Goal: Task Accomplishment & Management: Manage account settings

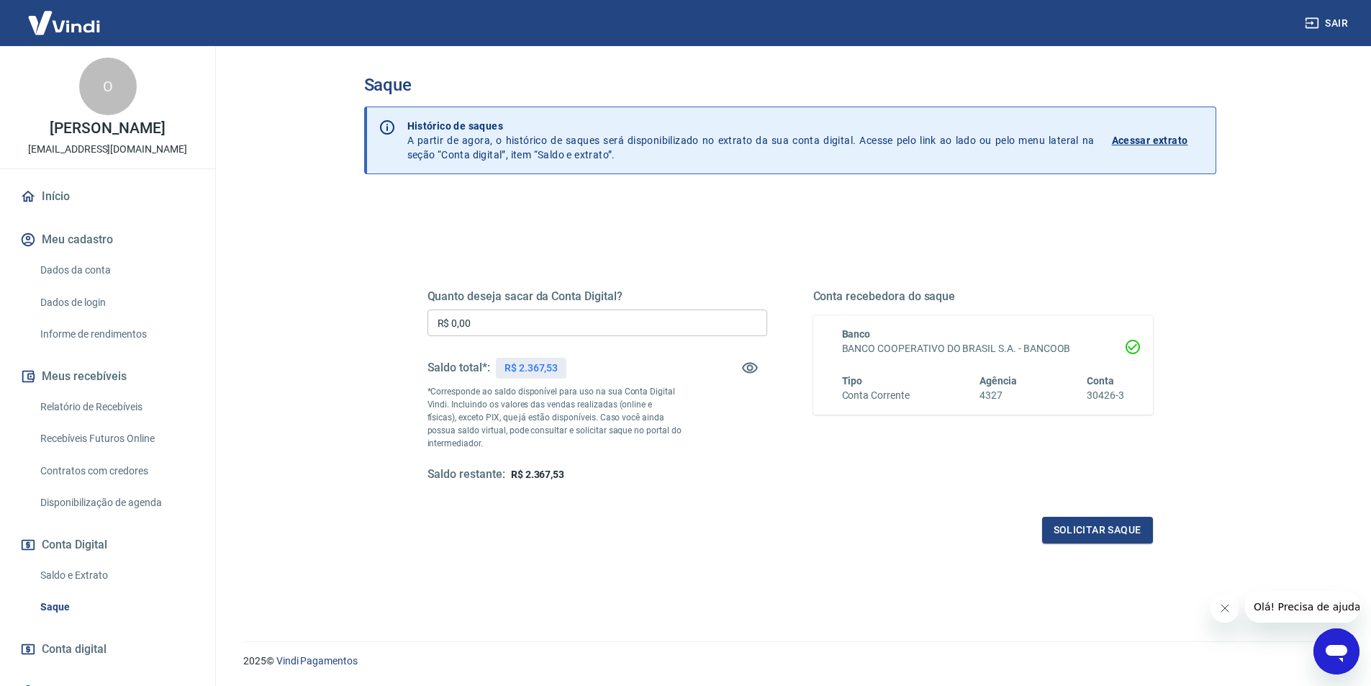
click at [497, 325] on input "R$ 0,00" at bounding box center [598, 322] width 340 height 27
type input "R$ 2.367,53"
click at [1108, 528] on button "Solicitar saque" at bounding box center [1097, 530] width 111 height 27
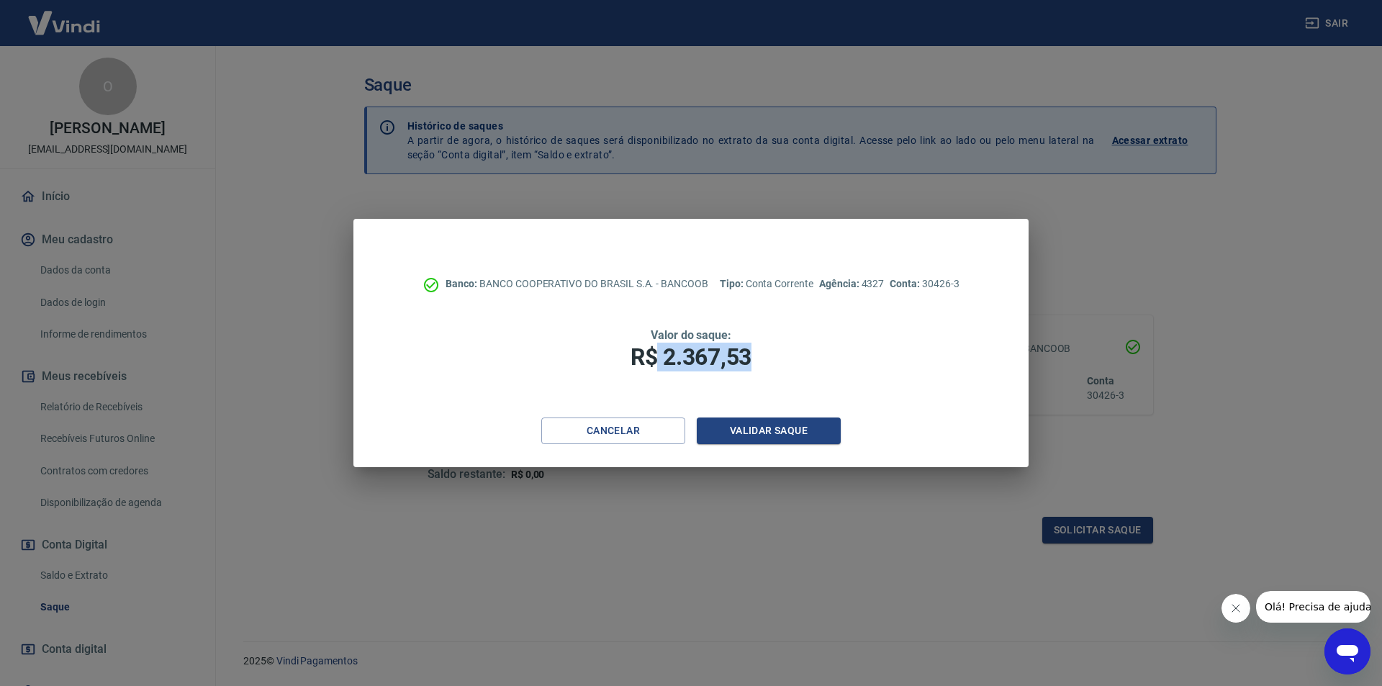
drag, startPoint x: 656, startPoint y: 354, endPoint x: 826, endPoint y: 352, distance: 169.9
click at [826, 352] on h1 "R$ 2.367,53" at bounding box center [690, 357] width 559 height 29
copy span "2.367,53"
drag, startPoint x: 745, startPoint y: 166, endPoint x: 754, endPoint y: 158, distance: 11.7
click at [745, 166] on div "Banco: BANCO COOPERATIVO DO BRASIL S.A. - BANCOOB Tipo: Conta Corrente Agência:…" at bounding box center [691, 343] width 1382 height 686
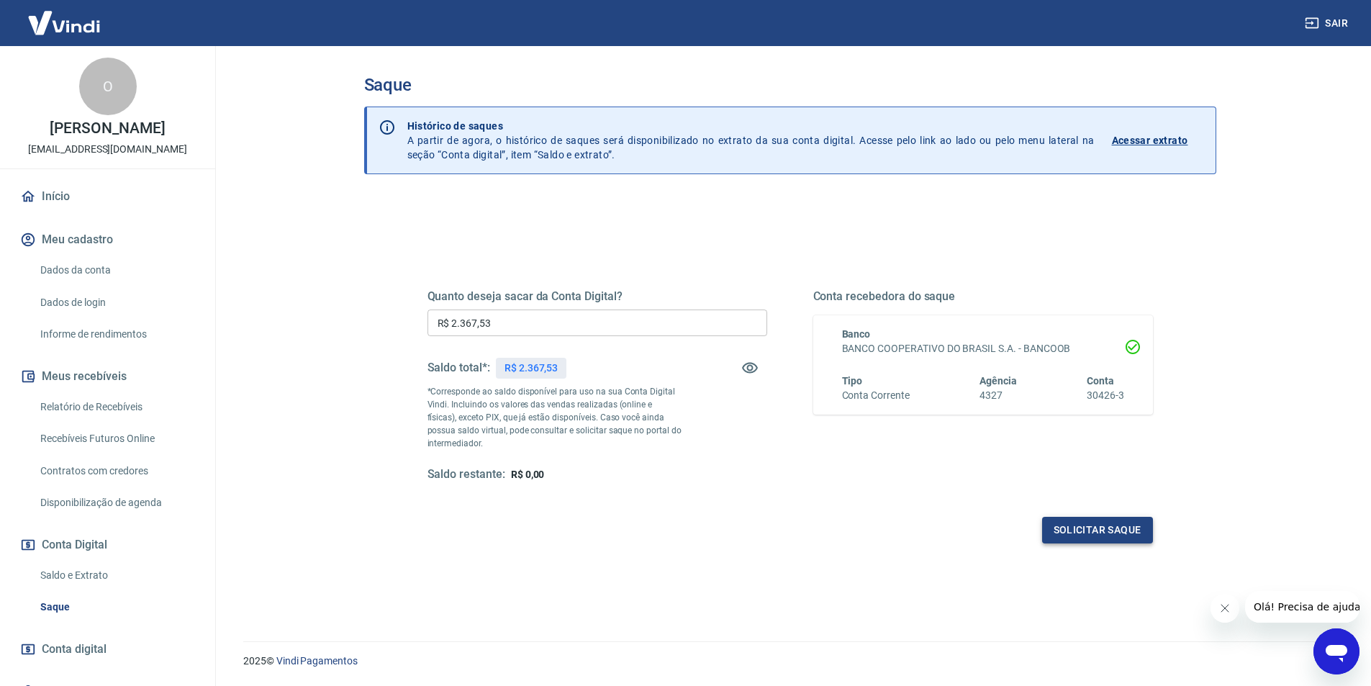
click at [1092, 526] on button "Solicitar saque" at bounding box center [1097, 530] width 111 height 27
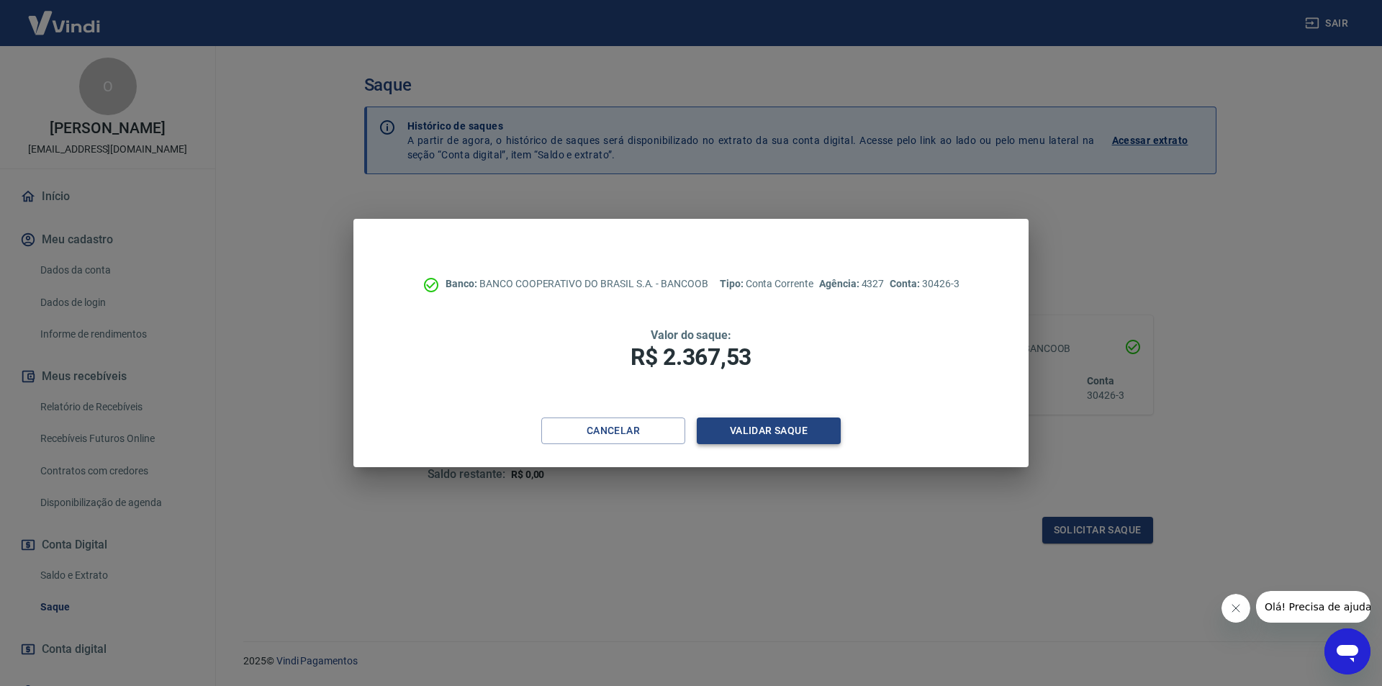
click at [792, 428] on button "Validar saque" at bounding box center [769, 430] width 144 height 27
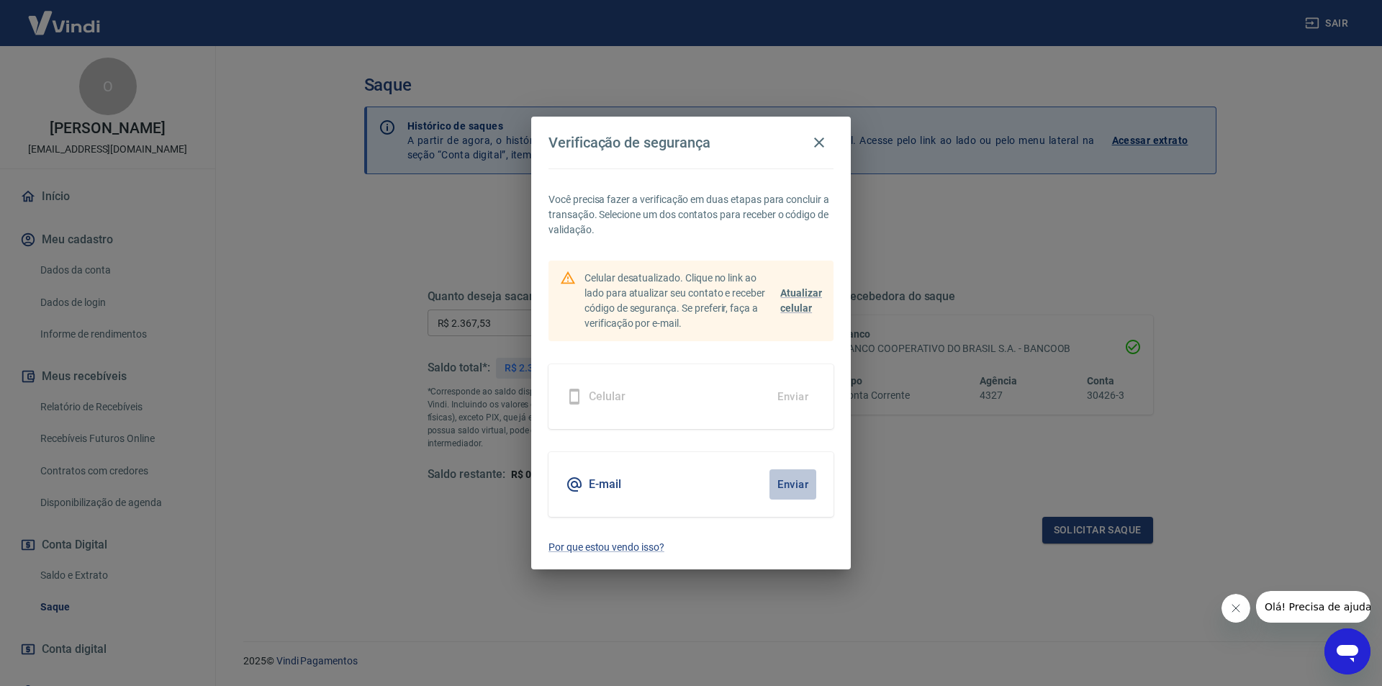
click at [789, 484] on button "Enviar" at bounding box center [792, 484] width 47 height 30
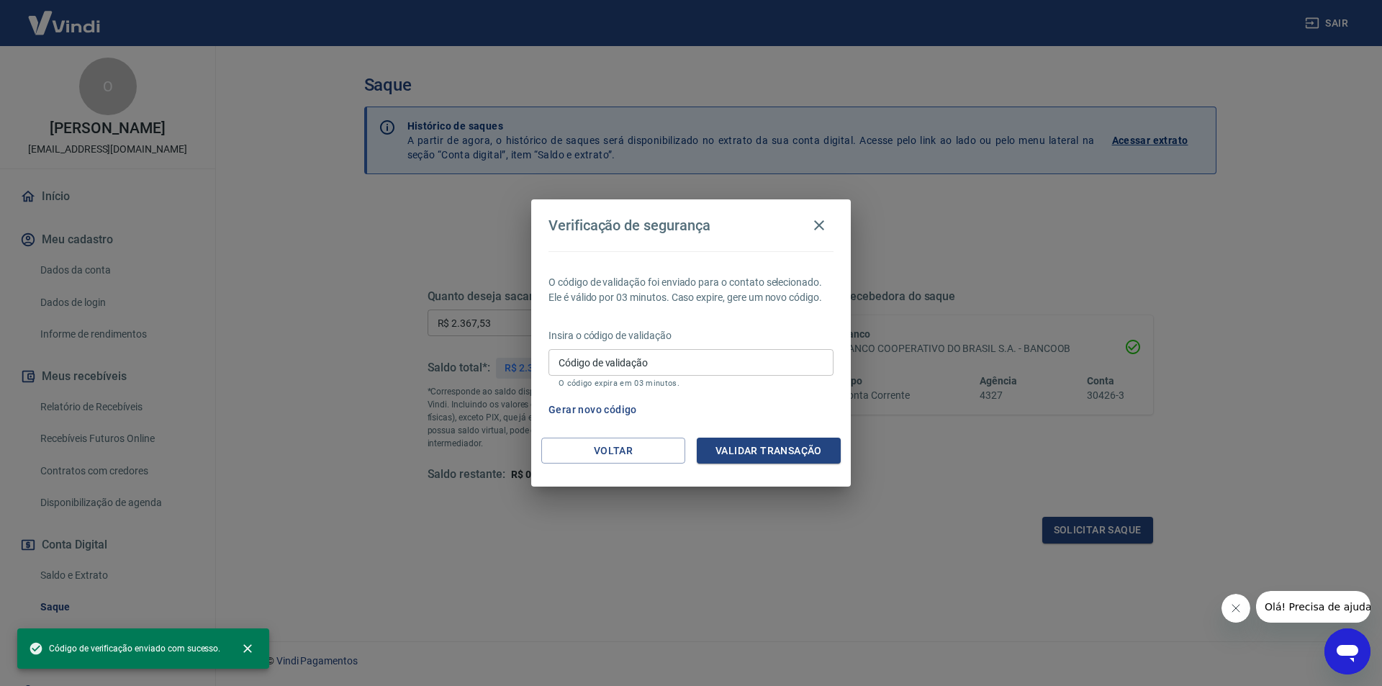
click at [626, 370] on input "Código de validação" at bounding box center [690, 362] width 285 height 27
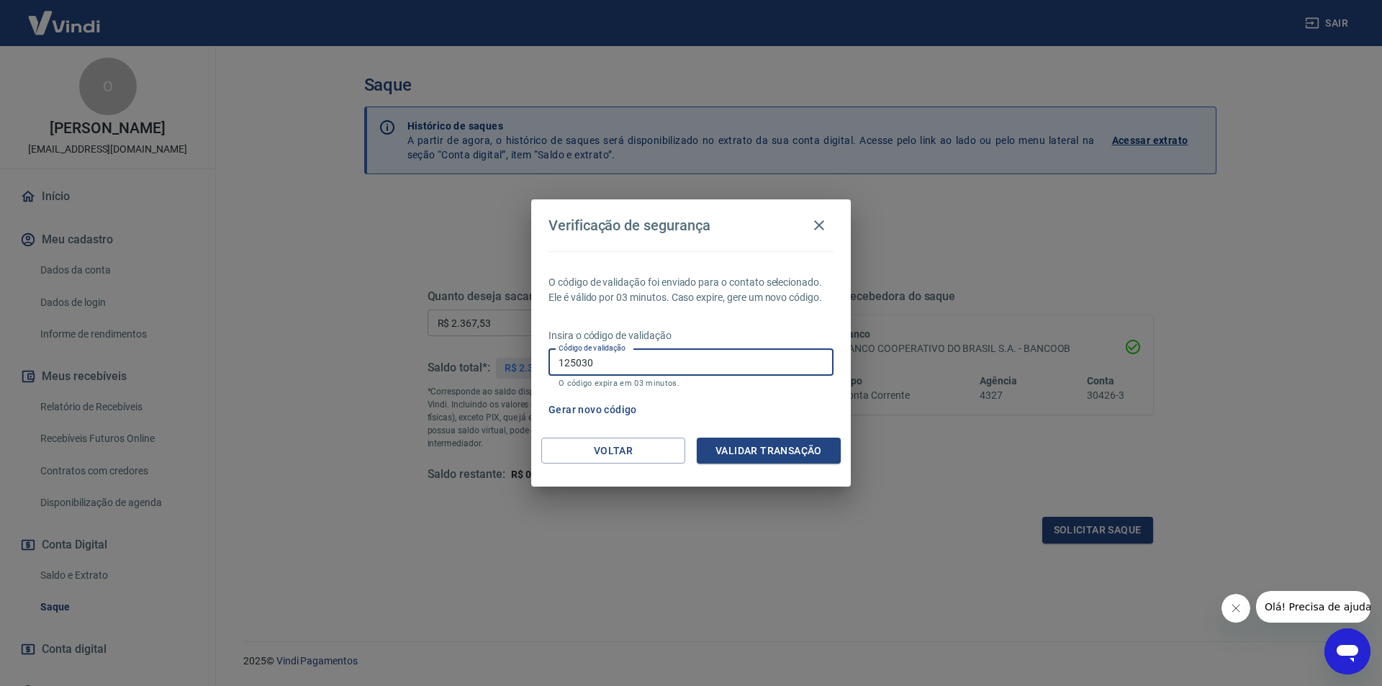
type input "125030"
click at [793, 455] on button "Validar transação" at bounding box center [769, 451] width 144 height 27
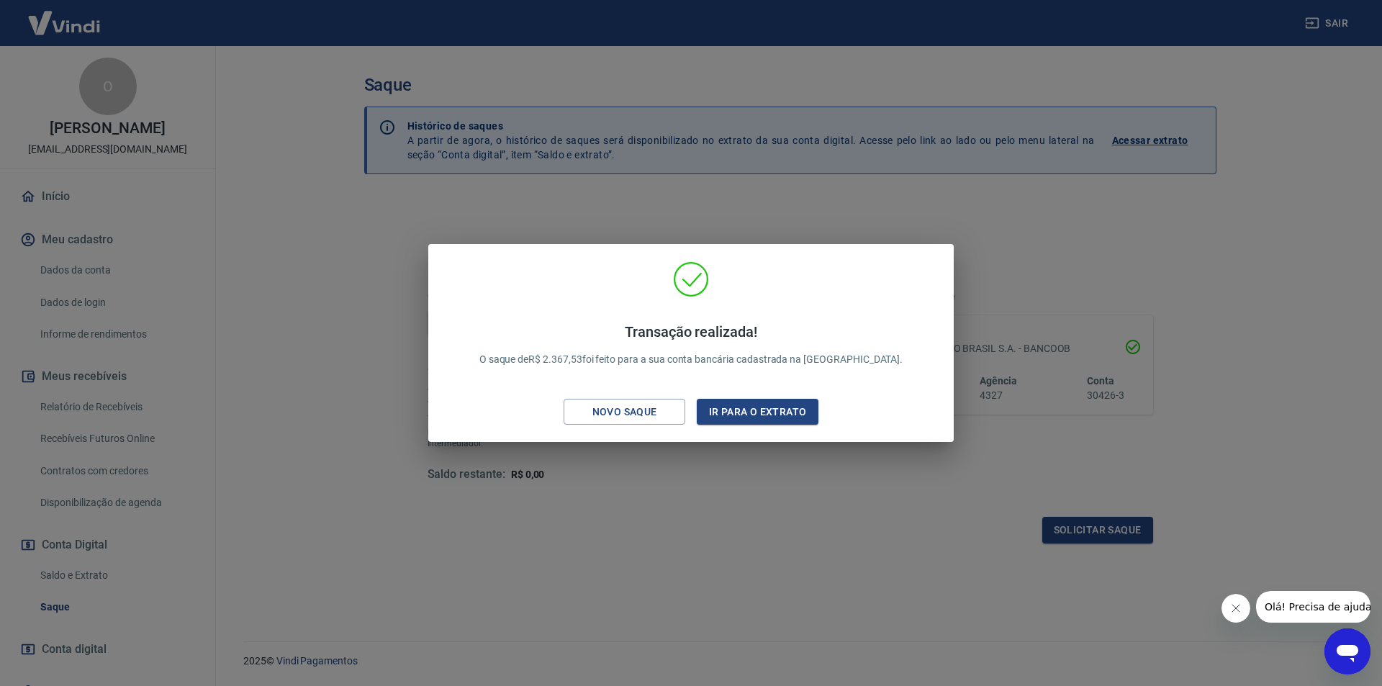
click at [798, 294] on div "Transação realizada! O saque de R$ 2.367,53 foi feito para a sua conta bancária…" at bounding box center [691, 346] width 502 height 170
click at [589, 203] on div "Transação realizada! O saque de R$ 2.367,53 foi feito para a sua conta bancária…" at bounding box center [691, 343] width 1382 height 686
